Goal: Information Seeking & Learning: Learn about a topic

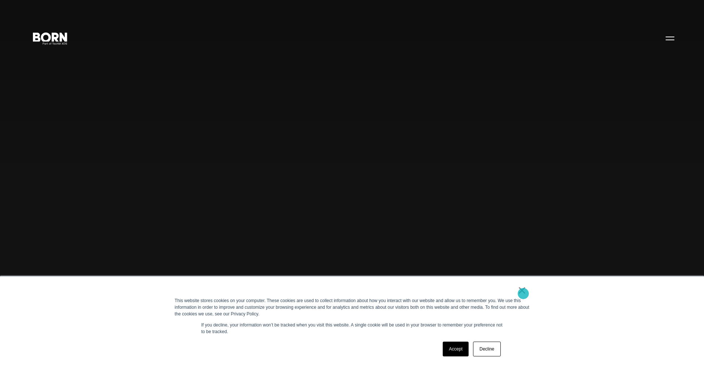
click at [523, 294] on link "×" at bounding box center [522, 290] width 9 height 7
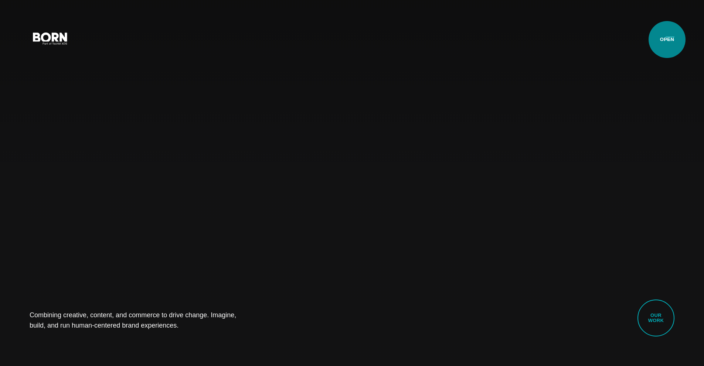
click at [667, 41] on button "Primary Menu" at bounding box center [670, 38] width 18 height 16
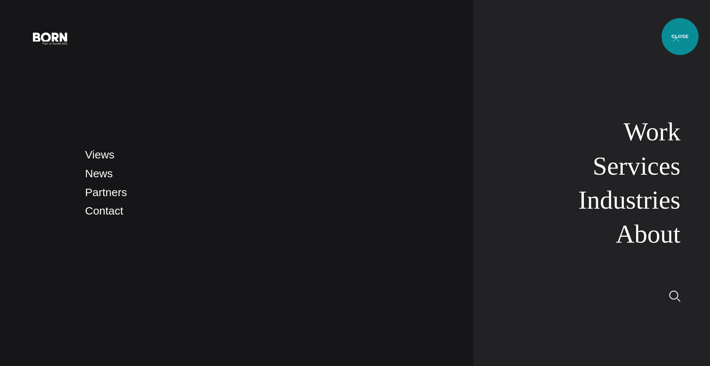
click at [680, 37] on button "Primary Menu" at bounding box center [676, 38] width 18 height 16
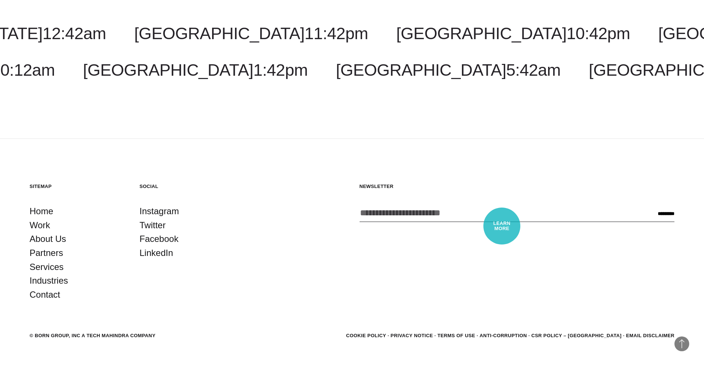
scroll to position [2478, 0]
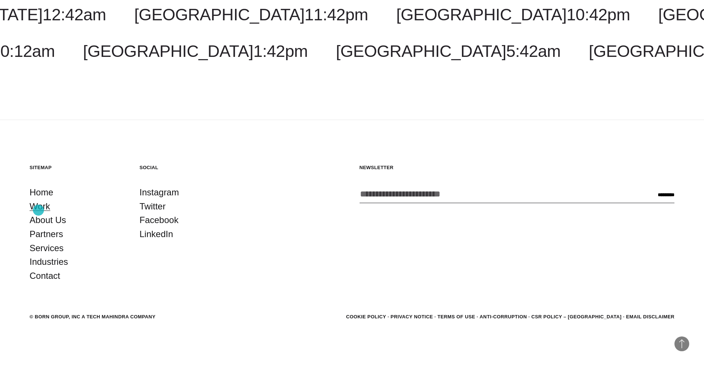
click at [38, 210] on link "Work" at bounding box center [40, 207] width 21 height 14
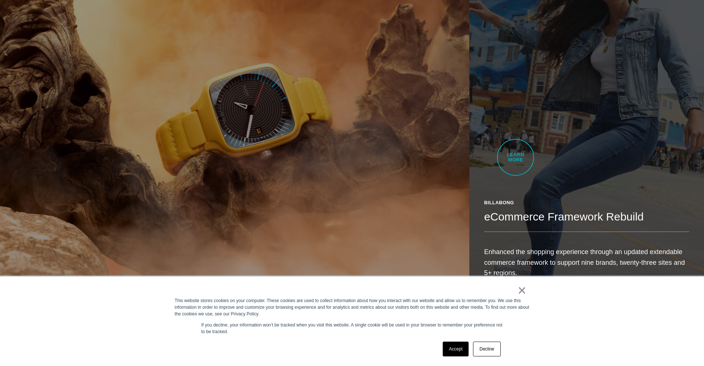
scroll to position [517, 0]
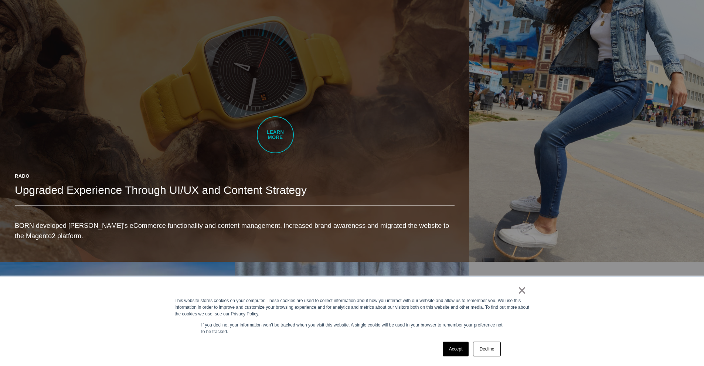
click at [275, 135] on link "Rado Upgraded Experience Through UI/UX and Content Strategy BORN developed Rado…" at bounding box center [234, 77] width 469 height 370
click at [189, 183] on h2 "Upgraded Experience Through UI/UX and Content Strategy" at bounding box center [235, 190] width 440 height 15
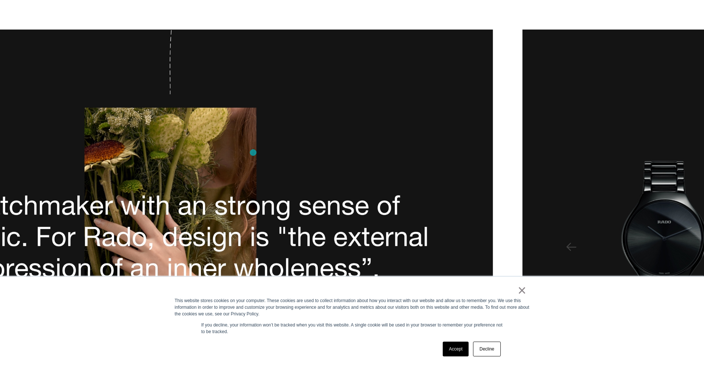
scroll to position [2735, 0]
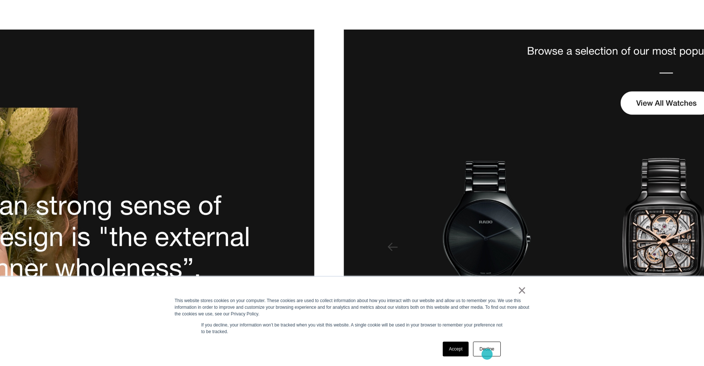
click at [487, 354] on link "Decline" at bounding box center [486, 349] width 27 height 15
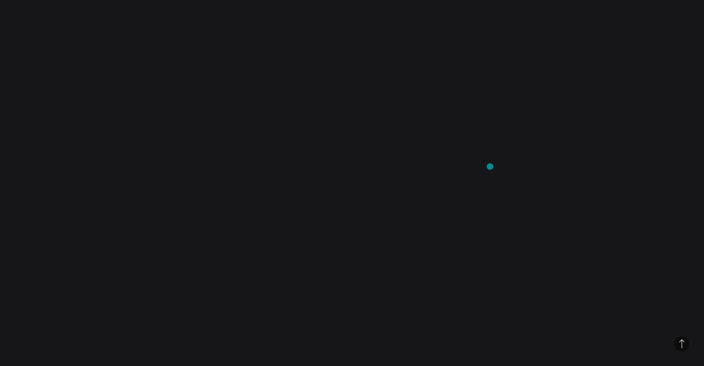
scroll to position [9018, 0]
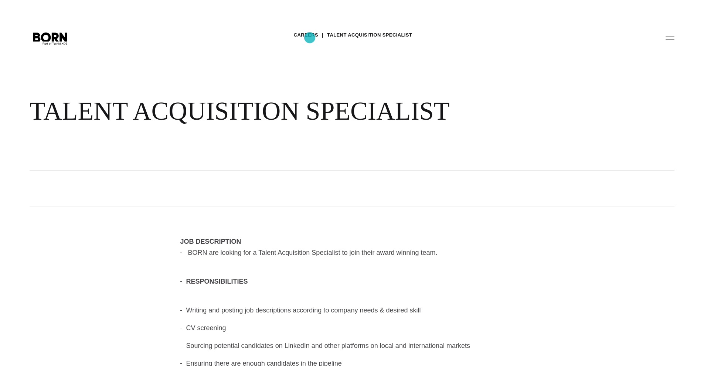
click at [310, 37] on link "Careers" at bounding box center [306, 35] width 24 height 11
click at [310, 35] on link "Careers" at bounding box center [306, 35] width 24 height 11
